Goal: Task Accomplishment & Management: Complete application form

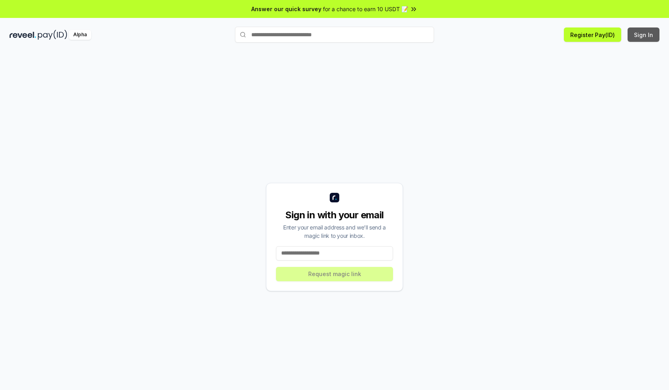
click at [644, 35] on button "Sign In" at bounding box center [644, 34] width 32 height 14
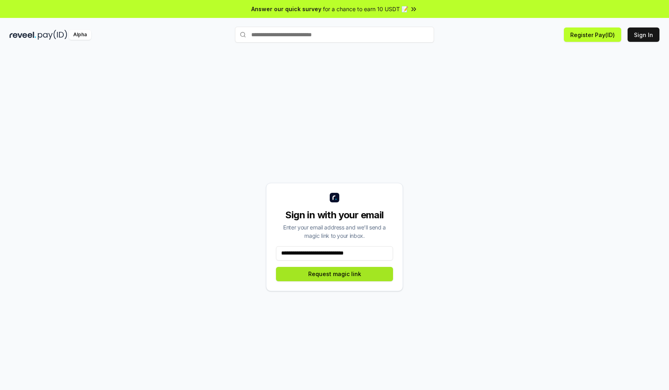
type input "**********"
click at [335, 274] on button "Request magic link" at bounding box center [334, 274] width 117 height 14
